Goal: Book appointment/travel/reservation

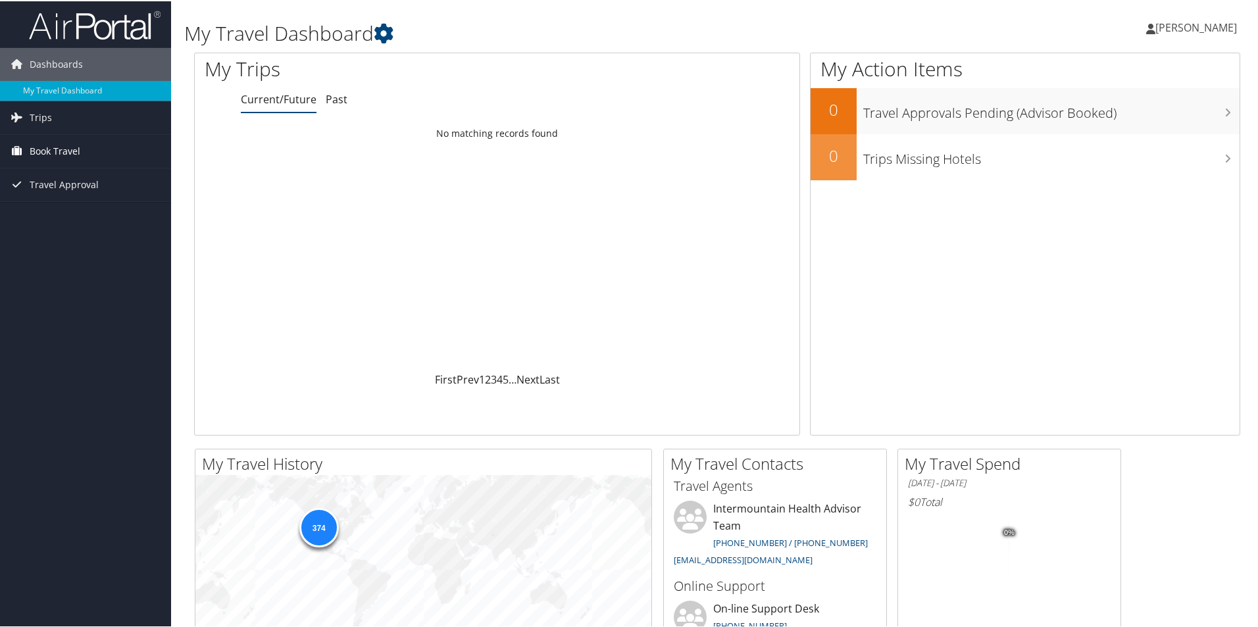
click at [69, 143] on span "Book Travel" at bounding box center [55, 150] width 51 height 33
click at [103, 213] on link "Book/Manage Online Trips" at bounding box center [85, 216] width 171 height 20
